Goal: Task Accomplishment & Management: Complete application form

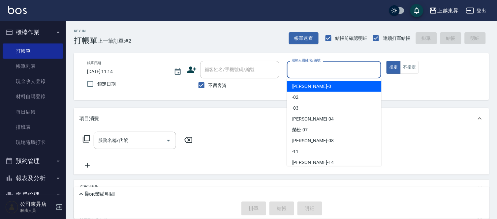
click at [307, 70] on input "服務人員姓名/編號" at bounding box center [334, 70] width 89 height 12
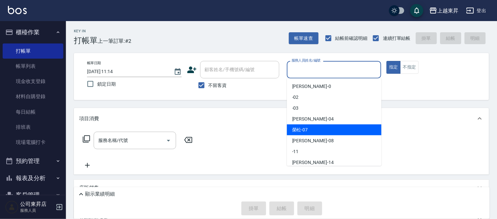
click at [305, 129] on span "[PERSON_NAME] -07" at bounding box center [300, 130] width 16 height 7
type input "[PERSON_NAME]-07"
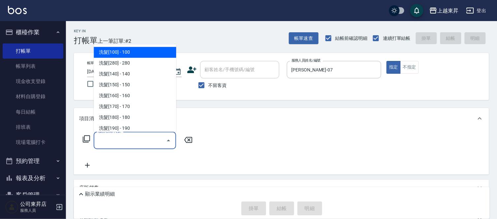
click at [124, 139] on input "服務名稱/代號" at bounding box center [130, 141] width 67 height 12
click at [144, 48] on span "洗髮[100] - 100" at bounding box center [135, 52] width 82 height 11
type input "洗髮[100](201)"
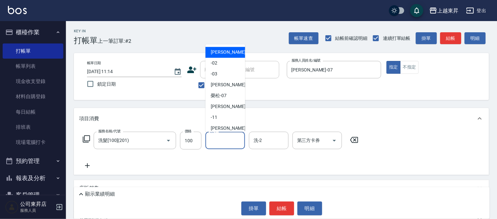
click at [219, 142] on input "洗-1" at bounding box center [225, 141] width 34 height 12
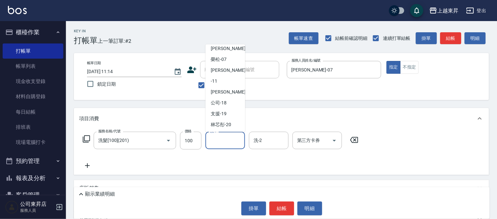
scroll to position [73, 0]
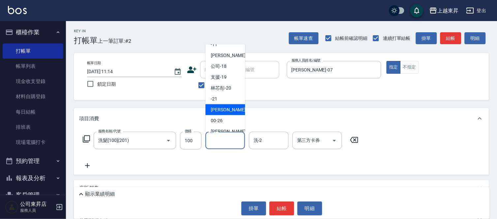
click at [223, 108] on span "[PERSON_NAME]-22" at bounding box center [232, 109] width 42 height 7
type input "[PERSON_NAME]-22"
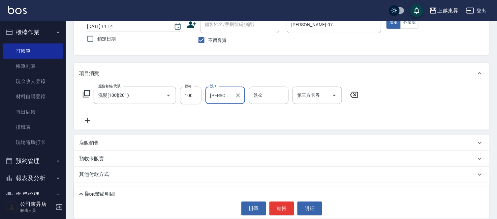
scroll to position [60, 0]
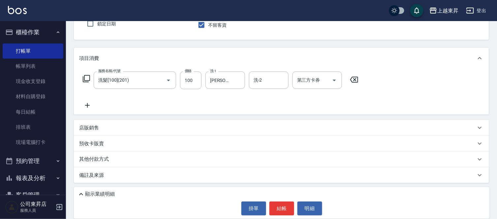
click at [90, 106] on icon at bounding box center [87, 105] width 16 height 8
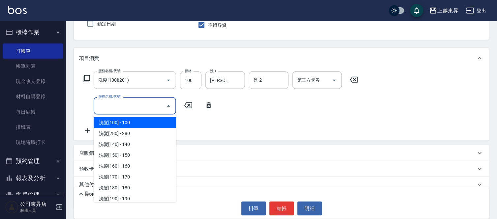
click at [111, 106] on input "服務名稱/代號" at bounding box center [130, 106] width 67 height 12
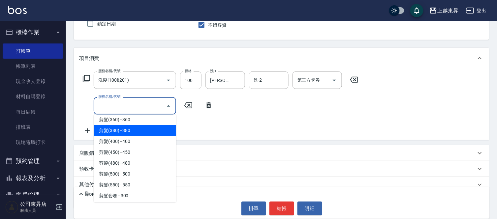
scroll to position [476, 0]
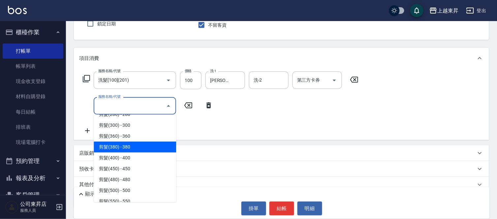
click at [139, 144] on span "剪髮(380) - 380" at bounding box center [135, 147] width 82 height 11
type input "剪髮(380)(404)"
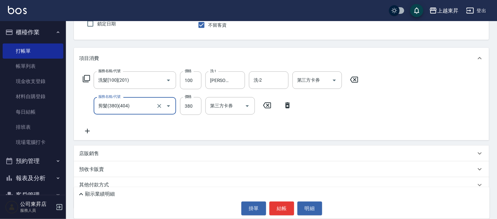
click at [88, 129] on icon at bounding box center [87, 131] width 16 height 8
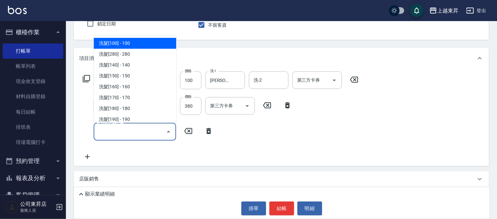
click at [101, 130] on input "服務名稱/代號" at bounding box center [130, 132] width 67 height 12
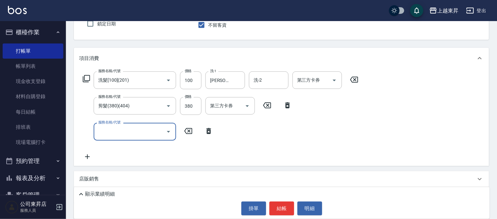
click at [101, 130] on input "服務名稱/代號" at bounding box center [130, 132] width 67 height 12
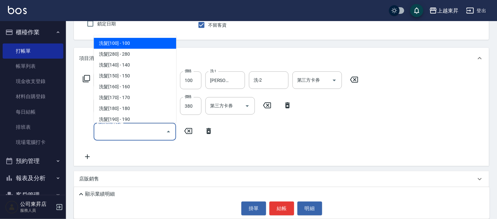
drag, startPoint x: 101, startPoint y: 130, endPoint x: 83, endPoint y: 136, distance: 18.8
click at [101, 136] on input "服務名稱/代號" at bounding box center [130, 132] width 67 height 12
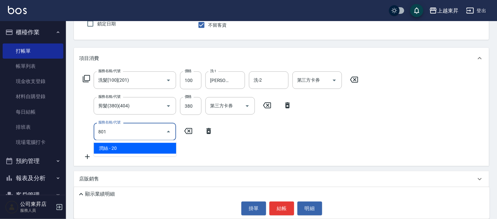
drag, startPoint x: 157, startPoint y: 141, endPoint x: 228, endPoint y: 143, distance: 70.9
click at [158, 143] on ul "潤絲 - 20" at bounding box center [135, 148] width 82 height 16
drag, startPoint x: 167, startPoint y: 147, endPoint x: 174, endPoint y: 148, distance: 6.3
click at [174, 148] on span "潤絲 - 20" at bounding box center [135, 148] width 82 height 11
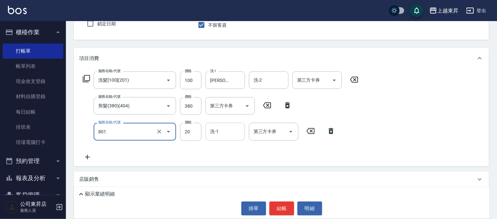
type input "潤絲(801)"
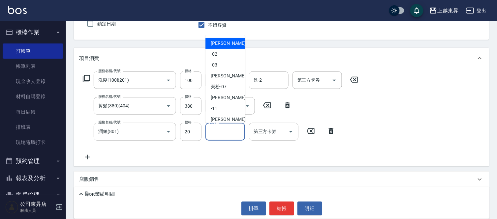
click at [222, 131] on input "洗-1" at bounding box center [225, 132] width 34 height 12
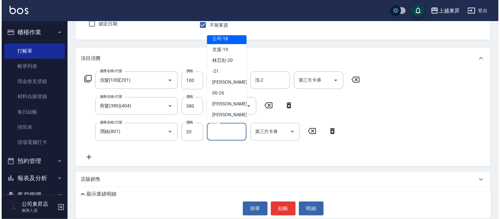
scroll to position [102, 0]
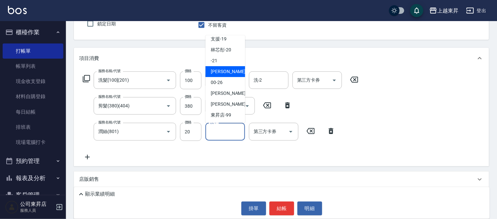
click at [225, 70] on span "[PERSON_NAME]-22" at bounding box center [232, 71] width 42 height 7
type input "[PERSON_NAME]-22"
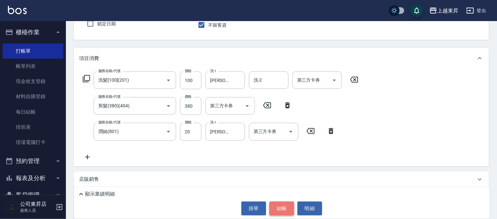
click at [281, 203] on button "結帳" at bounding box center [281, 209] width 25 height 14
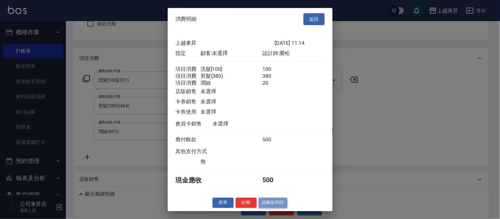
click at [278, 203] on button "結帳並列印" at bounding box center [273, 203] width 29 height 10
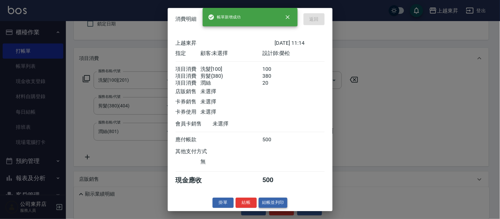
type input "[DATE] 12:12"
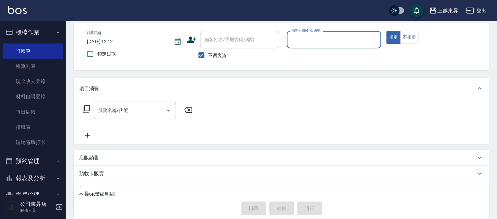
scroll to position [0, 0]
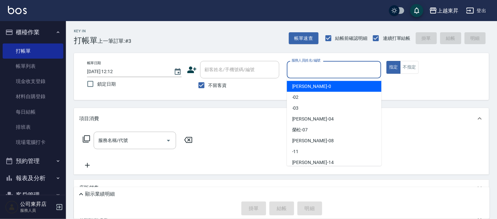
click at [316, 69] on input "服務人員姓名/編號" at bounding box center [334, 70] width 89 height 12
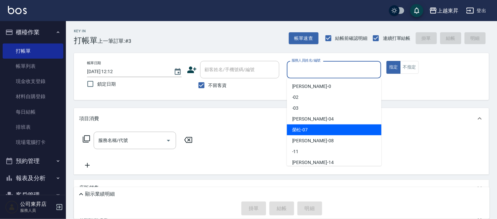
click at [296, 130] on span "[PERSON_NAME] -07" at bounding box center [300, 130] width 16 height 7
type input "[PERSON_NAME]-07"
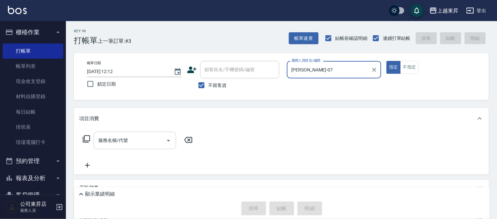
click at [130, 139] on input "服務名稱/代號" at bounding box center [130, 141] width 67 height 12
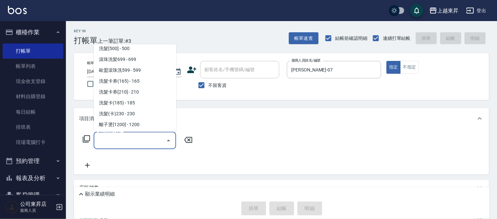
scroll to position [146, 0]
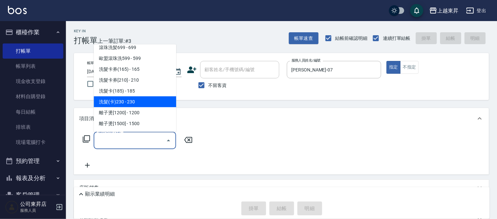
click at [140, 100] on span "洗髮(卡)230 - 230" at bounding box center [135, 102] width 82 height 11
type input "洗髮(卡)230(224)"
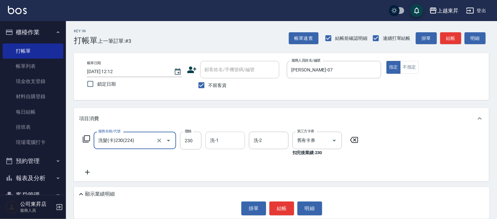
click at [219, 140] on input "洗-1" at bounding box center [225, 141] width 34 height 12
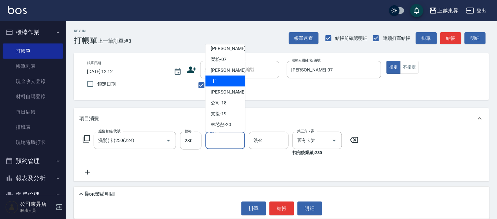
scroll to position [73, 0]
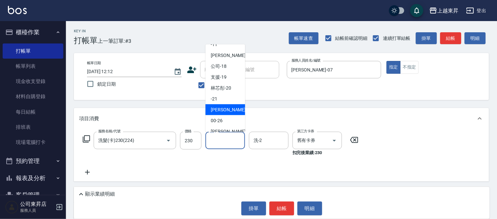
drag, startPoint x: 223, startPoint y: 109, endPoint x: 223, endPoint y: 117, distance: 8.2
click at [222, 108] on span "[PERSON_NAME]-22" at bounding box center [232, 109] width 42 height 7
type input "[PERSON_NAME]-22"
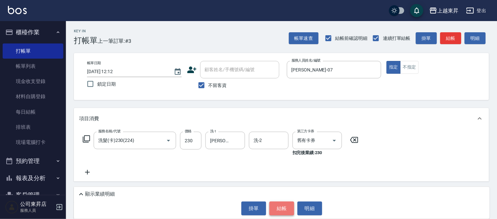
click at [280, 209] on button "結帳" at bounding box center [281, 209] width 25 height 14
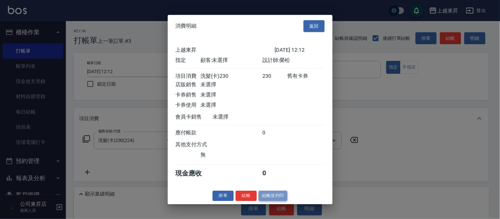
click at [273, 199] on button "結帳並列印" at bounding box center [273, 196] width 29 height 10
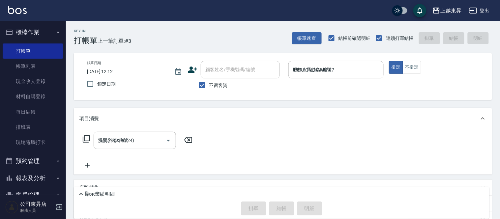
type input "[DATE] 12:13"
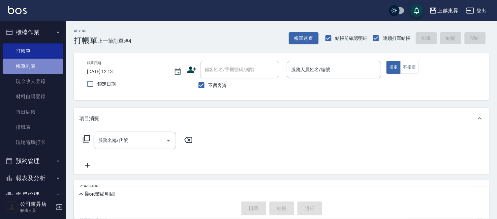
click at [43, 67] on link "帳單列表" at bounding box center [33, 66] width 61 height 15
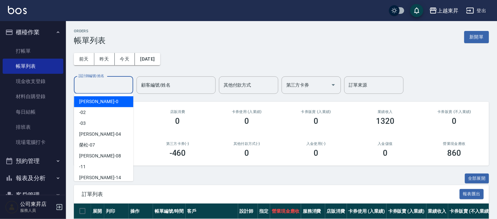
click at [97, 83] on input "設計師編號/姓名" at bounding box center [103, 85] width 53 height 12
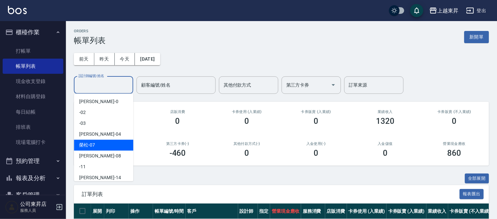
click at [88, 141] on div "[PERSON_NAME] -07" at bounding box center [103, 145] width 59 height 11
type input "[PERSON_NAME]-07"
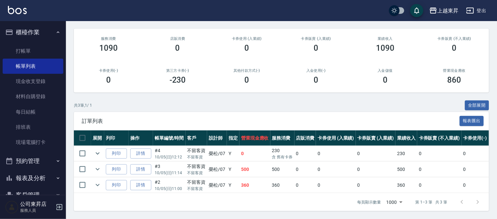
scroll to position [78, 0]
click at [142, 164] on link "詳情" at bounding box center [140, 169] width 21 height 10
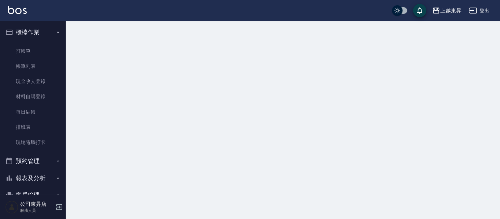
click at [142, 162] on div at bounding box center [250, 109] width 500 height 219
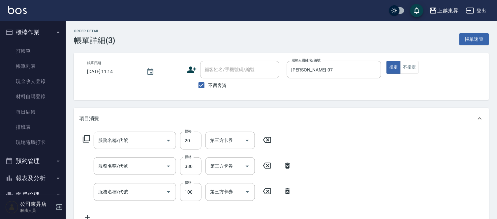
type input "[DATE] 11:14"
checkbox input "true"
type input "[PERSON_NAME]-07"
type input "潤絲(801)"
type input "剪髮(380)(404)"
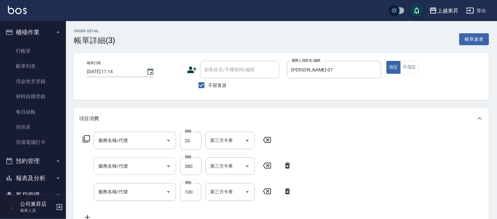
type input "洗髮[100](201)"
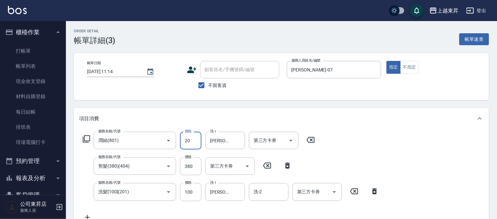
click at [187, 140] on input "20" at bounding box center [190, 141] width 21 height 18
click at [190, 141] on input "330" at bounding box center [190, 141] width 21 height 18
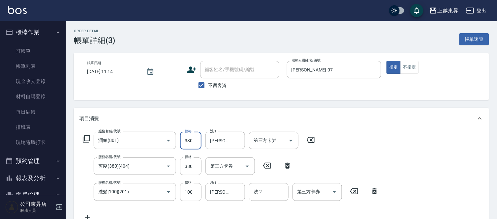
click at [190, 141] on input "330" at bounding box center [190, 141] width 21 height 18
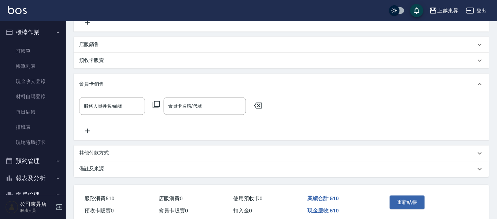
scroll to position [219, 0]
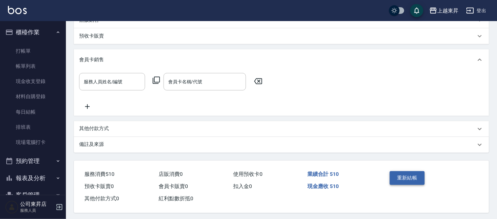
type input "30"
click at [413, 181] on button "重新結帳" at bounding box center [406, 178] width 35 height 14
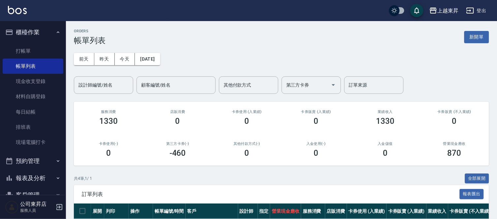
click at [85, 85] on input "設計師編號/姓名" at bounding box center [103, 85] width 53 height 12
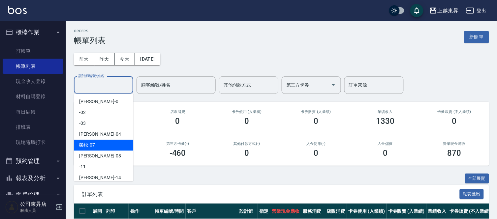
click at [91, 143] on span "[PERSON_NAME] -07" at bounding box center [87, 145] width 16 height 7
type input "[PERSON_NAME]-07"
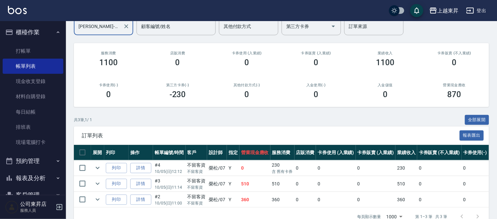
scroll to position [78, 0]
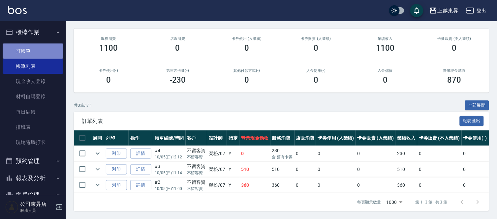
click at [35, 49] on link "打帳單" at bounding box center [33, 50] width 61 height 15
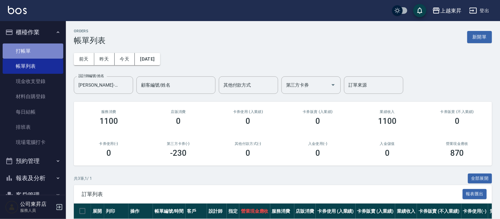
click at [35, 49] on link "打帳單" at bounding box center [33, 50] width 61 height 15
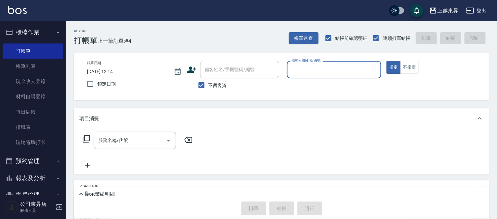
click at [73, 97] on div "Key In 打帳單 上一筆訂單:#4 帳單速查 結帳前確認明細 連續打單結帳 掛單 結帳 明細 帳單日期 [DATE] 12:14 鎖定日期 顧客姓名/手機…" at bounding box center [281, 150] width 431 height 258
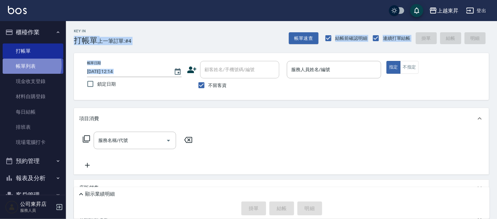
drag, startPoint x: 76, startPoint y: 147, endPoint x: 29, endPoint y: 65, distance: 94.8
click at [29, 65] on link "帳單列表" at bounding box center [33, 66] width 61 height 15
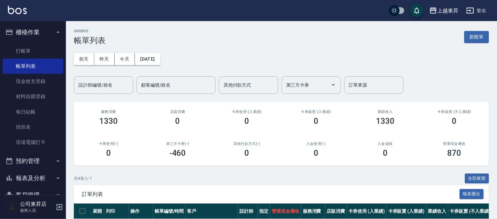
click at [98, 82] on input "設計師編號/姓名" at bounding box center [103, 85] width 53 height 12
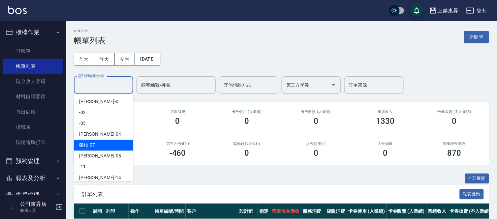
click at [80, 143] on span "[PERSON_NAME] -07" at bounding box center [87, 145] width 16 height 7
type input "[PERSON_NAME]-07"
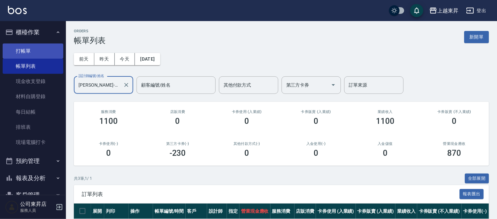
click at [34, 48] on link "打帳單" at bounding box center [33, 50] width 61 height 15
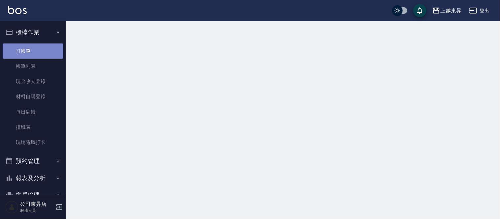
click at [34, 48] on link "打帳單" at bounding box center [33, 50] width 61 height 15
click at [33, 48] on link "打帳單" at bounding box center [33, 50] width 61 height 15
